Goal: Task Accomplishment & Management: Manage account settings

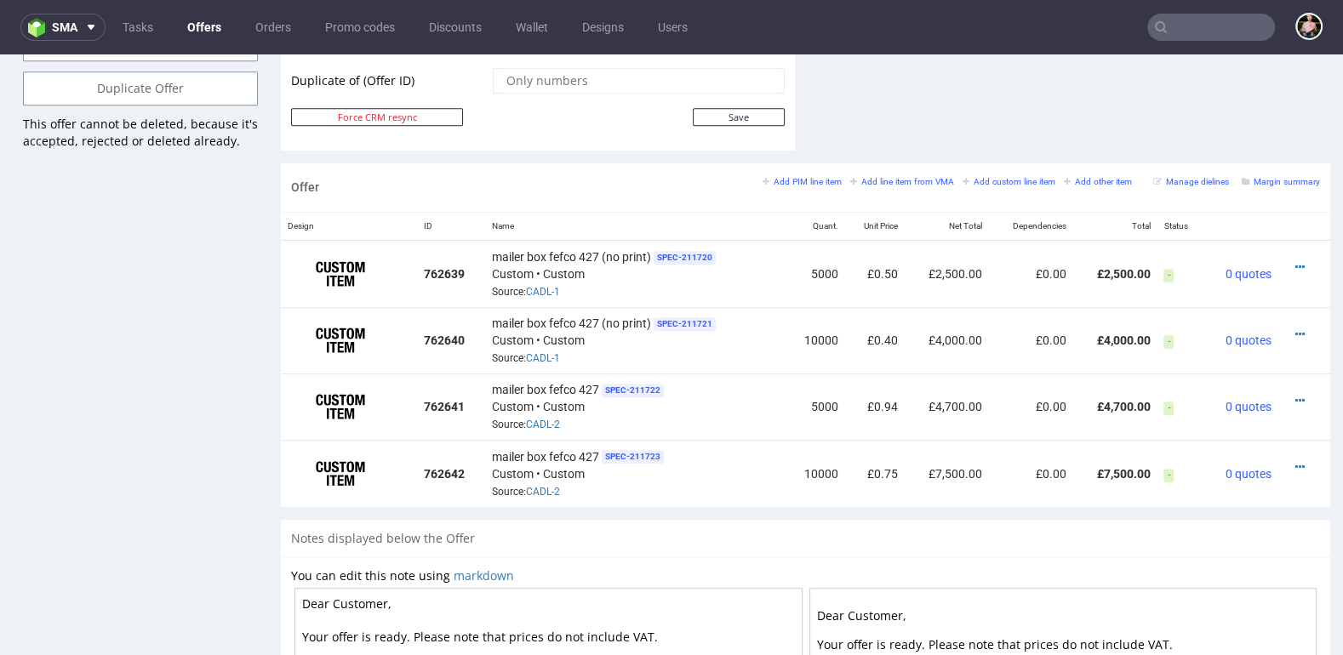
scroll to position [946, 0]
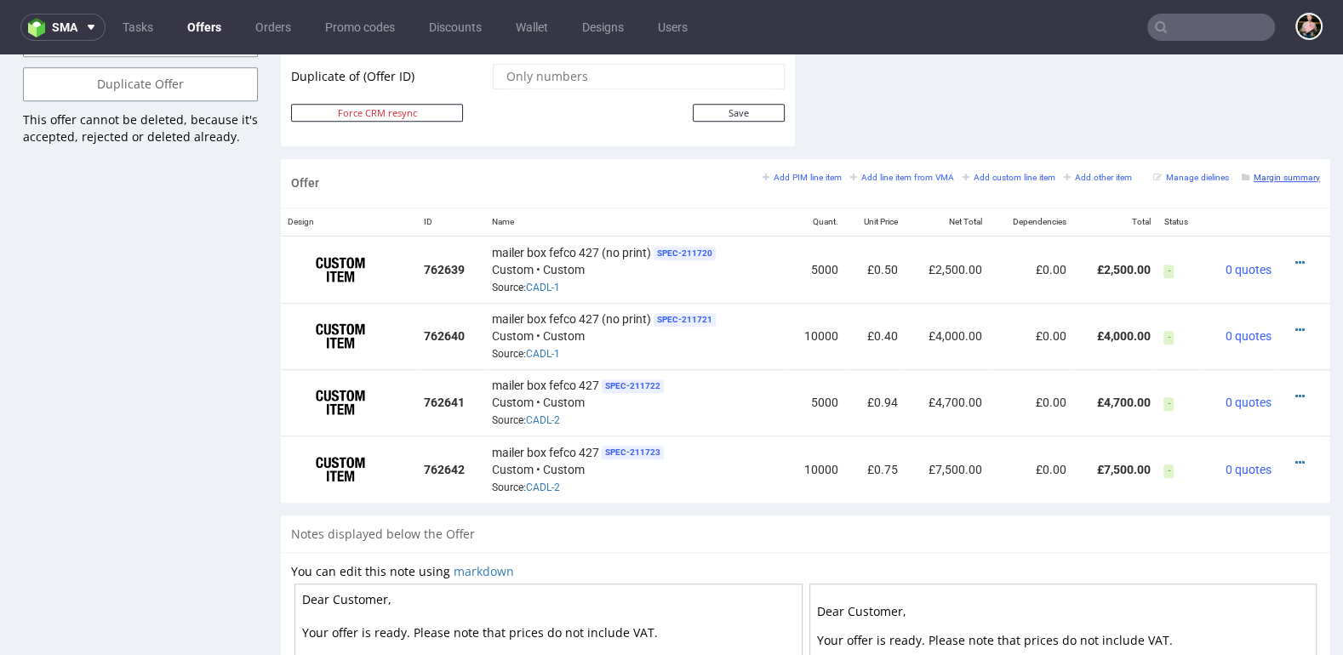
click at [1263, 173] on small "Margin summary" at bounding box center [1280, 177] width 78 height 9
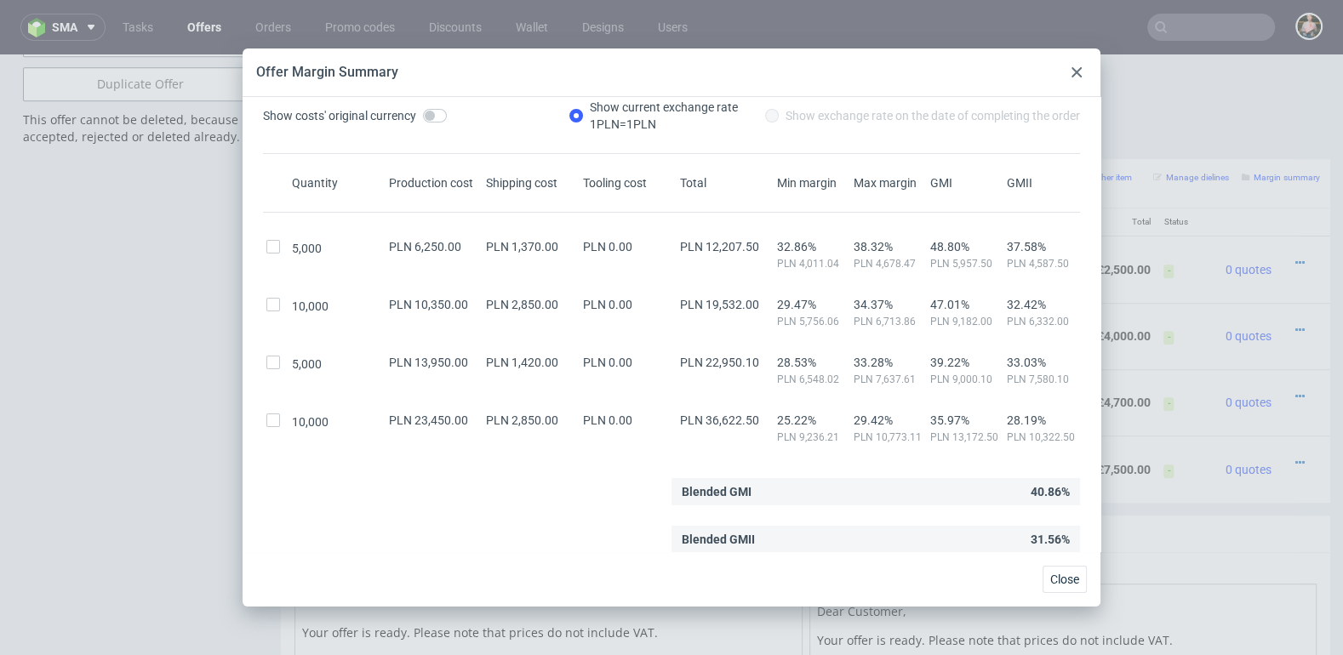
scroll to position [0, 0]
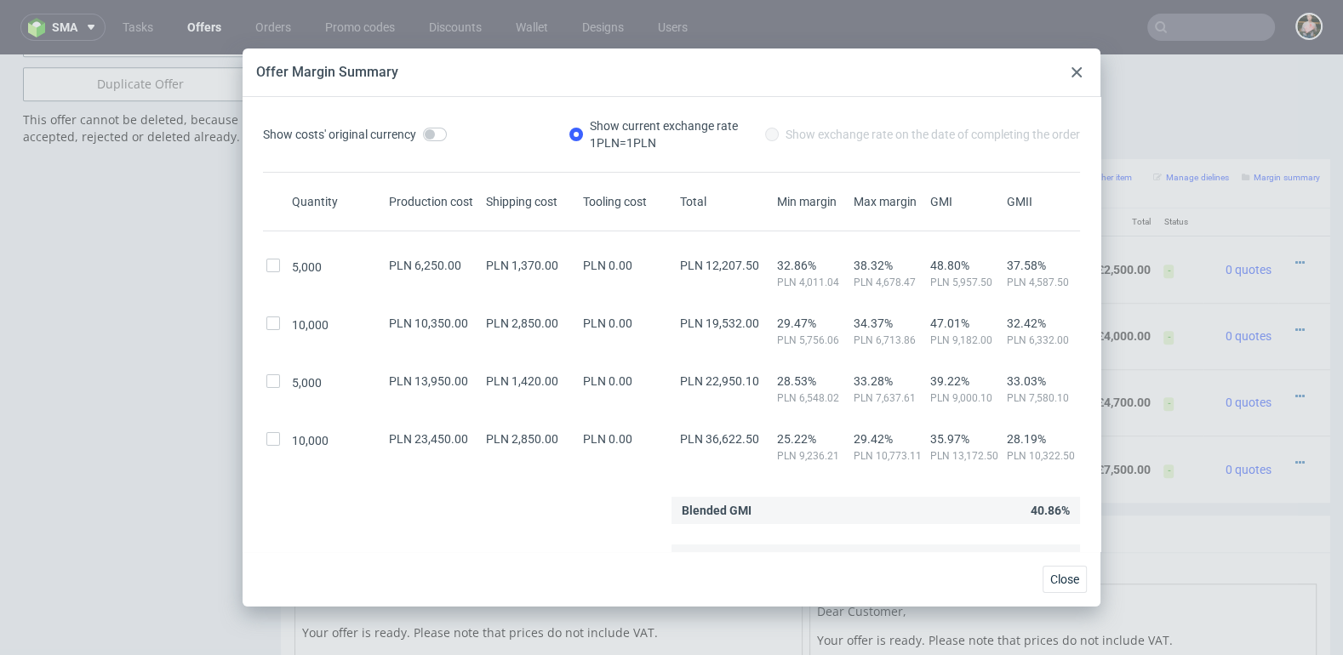
click at [1076, 63] on div at bounding box center [1076, 72] width 20 height 20
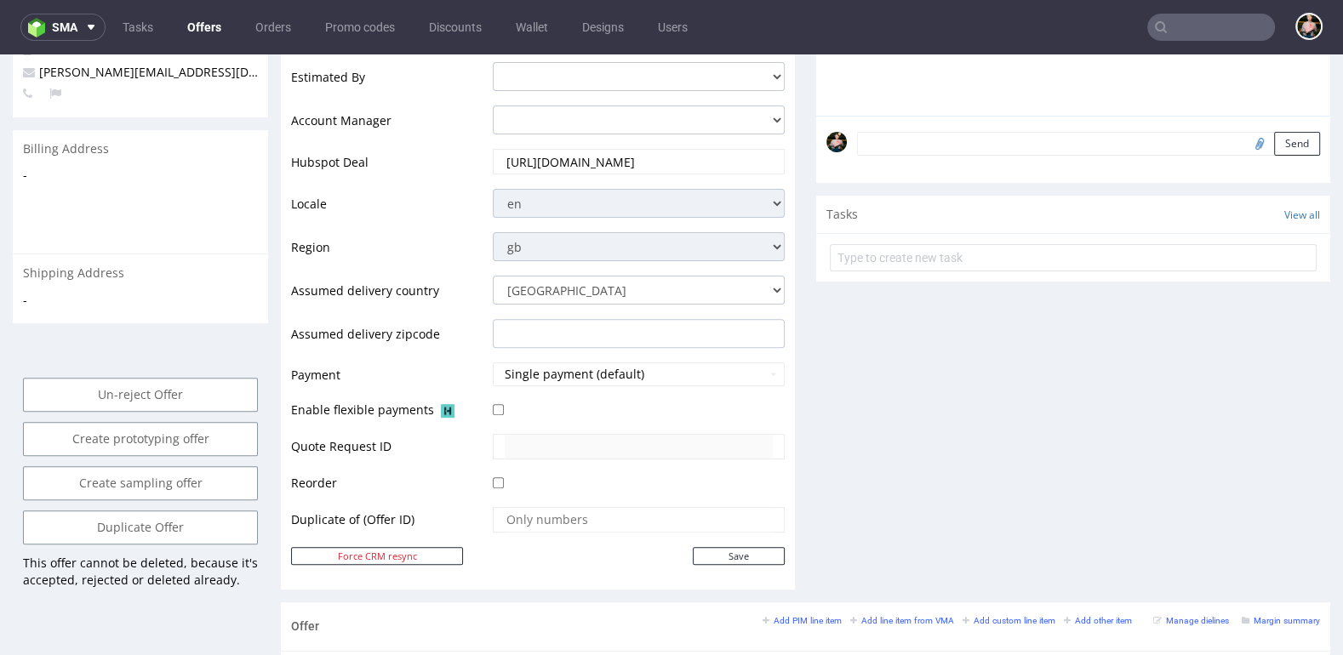
scroll to position [471, 0]
